Goal: Information Seeking & Learning: Learn about a topic

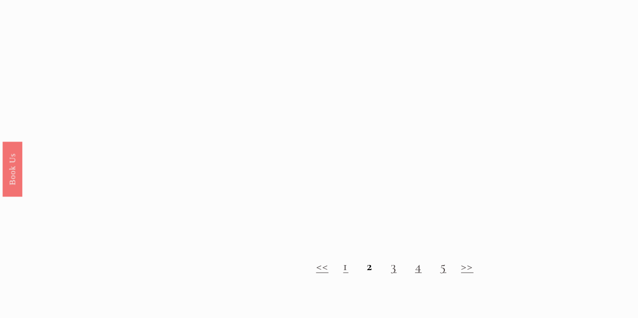
scroll to position [833, 0]
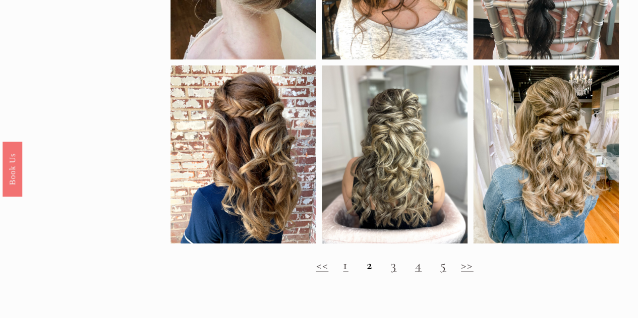
click at [391, 272] on link "3" at bounding box center [394, 265] width 6 height 16
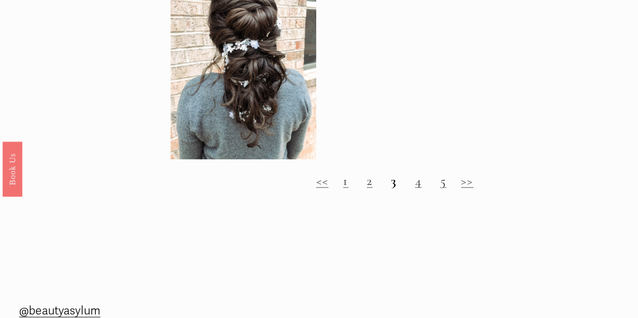
scroll to position [879, 0]
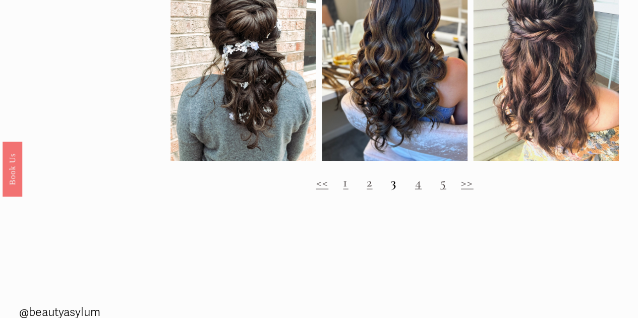
click at [418, 190] on link "4" at bounding box center [418, 182] width 7 height 16
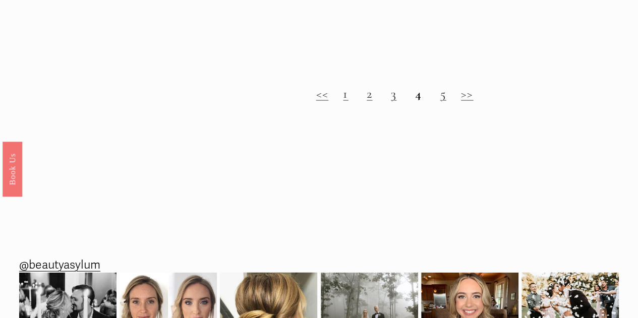
scroll to position [892, 0]
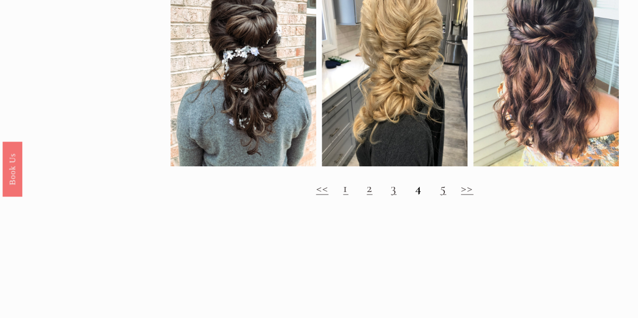
click at [444, 195] on link "5" at bounding box center [443, 188] width 6 height 16
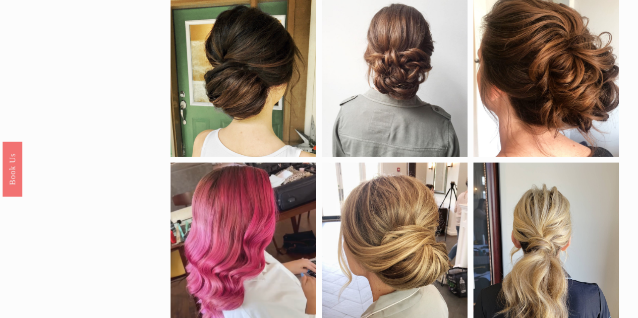
scroll to position [318, 0]
